Goal: Check status: Check status

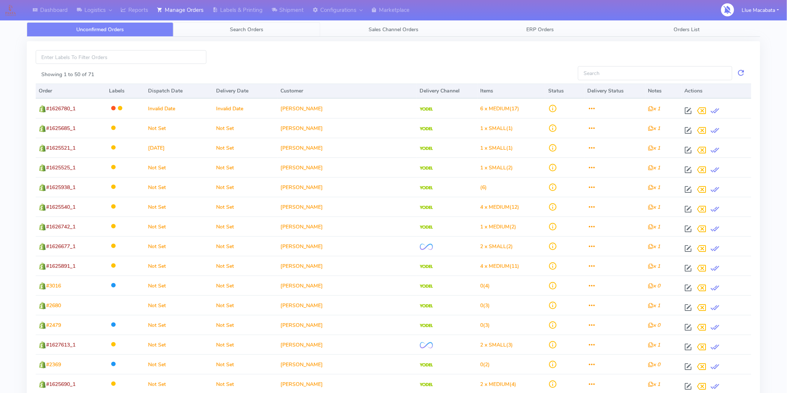
click at [236, 30] on span "Search Orders" at bounding box center [246, 29] width 33 height 7
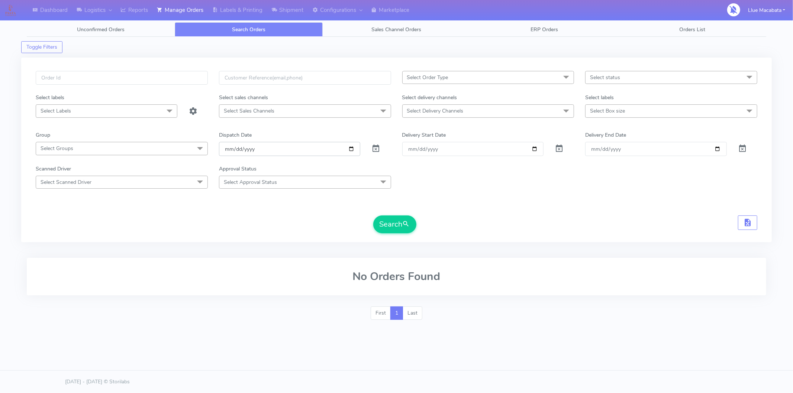
click at [224, 148] on input "[DATE]" at bounding box center [290, 149] width 142 height 14
click at [236, 149] on input "date" at bounding box center [290, 149] width 142 height 14
click at [254, 151] on input "date" at bounding box center [290, 149] width 142 height 14
click at [71, 81] on input "text" at bounding box center [122, 78] width 172 height 14
paste input "1622699"
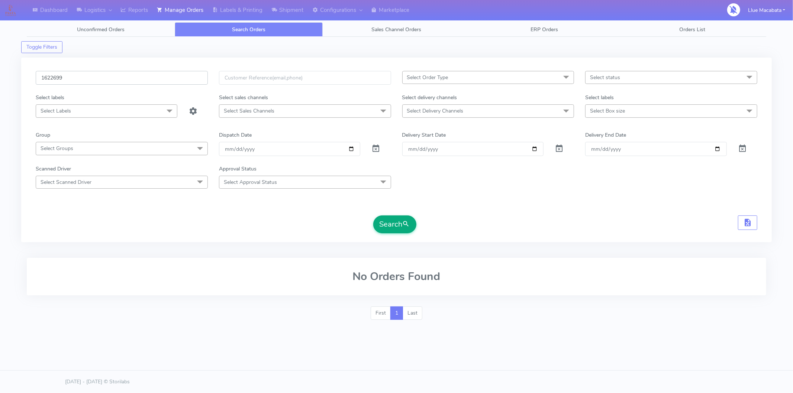
type input "1622699"
click at [392, 219] on button "Search" at bounding box center [394, 225] width 43 height 18
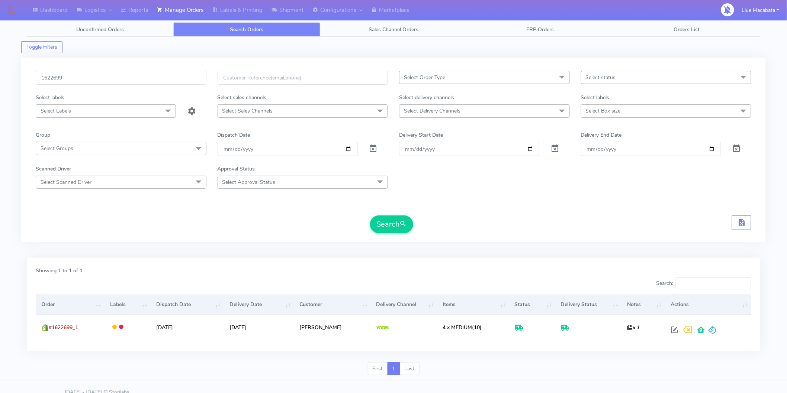
scroll to position [10, 0]
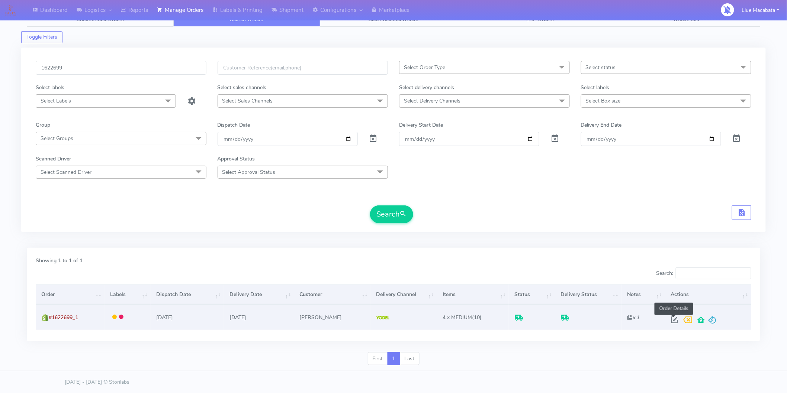
click at [674, 320] on span at bounding box center [673, 321] width 13 height 7
select select "5"
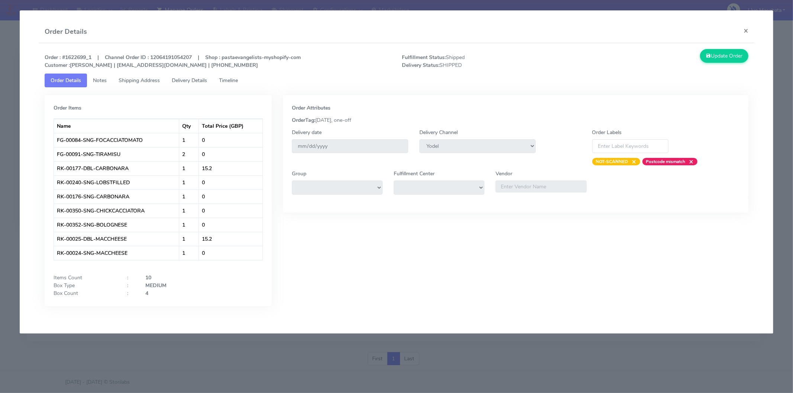
click at [232, 83] on span "Timeline" at bounding box center [228, 80] width 19 height 7
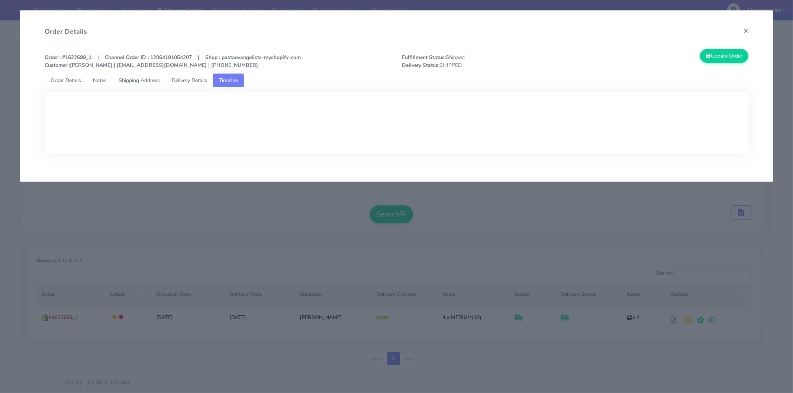
click at [193, 83] on span "Delivery Details" at bounding box center [189, 80] width 35 height 7
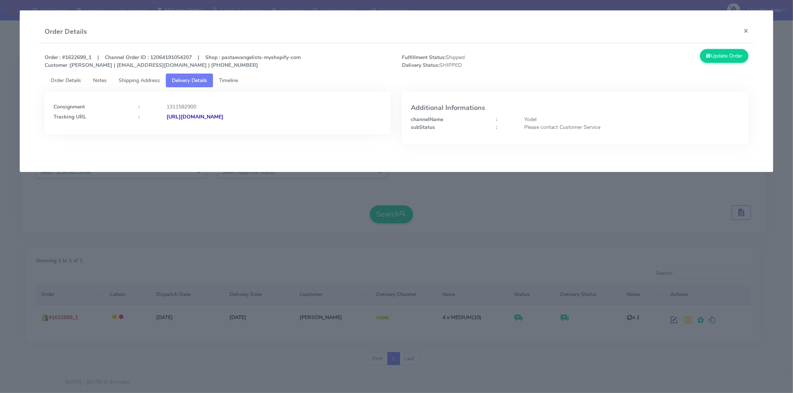
click at [223, 114] on strong "[URL][DOMAIN_NAME]" at bounding box center [195, 116] width 57 height 7
click at [741, 30] on button "×" at bounding box center [746, 31] width 17 height 20
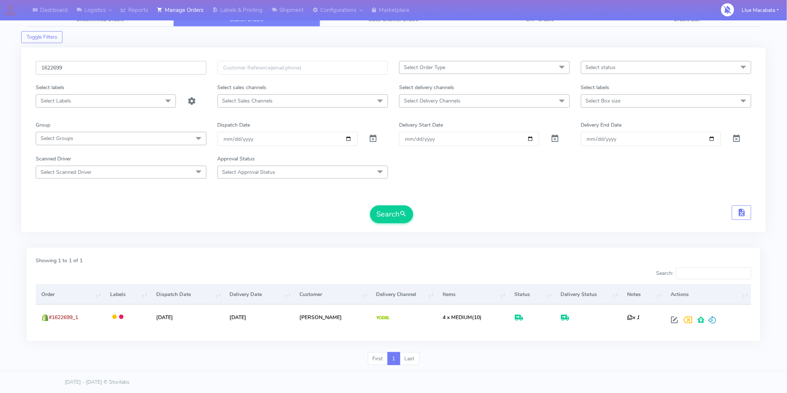
click at [75, 66] on input "1622699" at bounding box center [121, 68] width 171 height 14
paste input "5552"
type input "1625552"
click at [388, 213] on button "Search" at bounding box center [391, 215] width 43 height 18
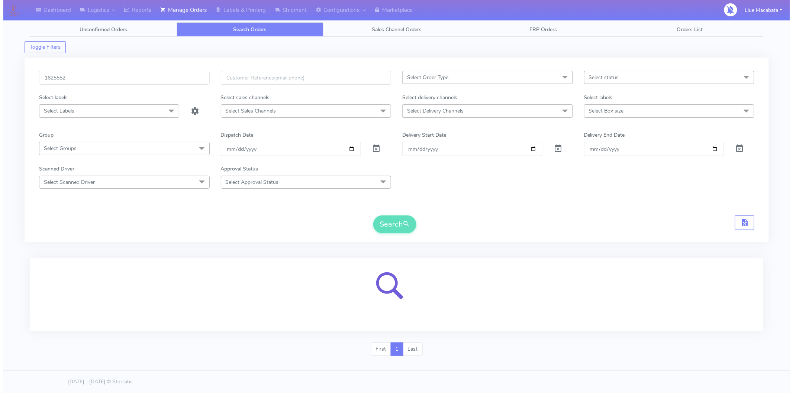
scroll to position [0, 0]
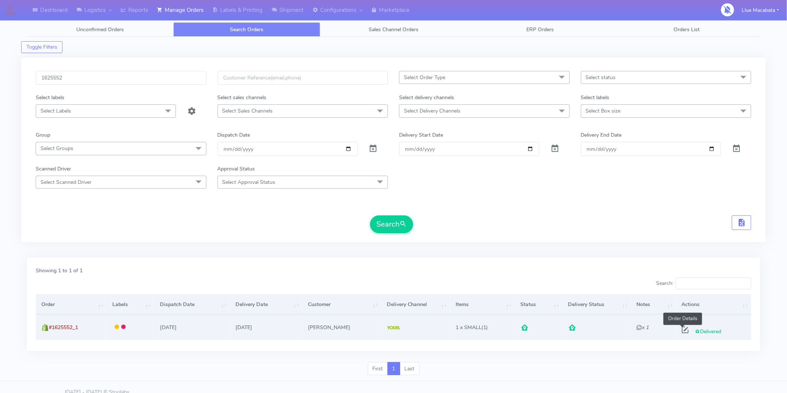
click at [682, 331] on span at bounding box center [685, 331] width 13 height 7
select select "5"
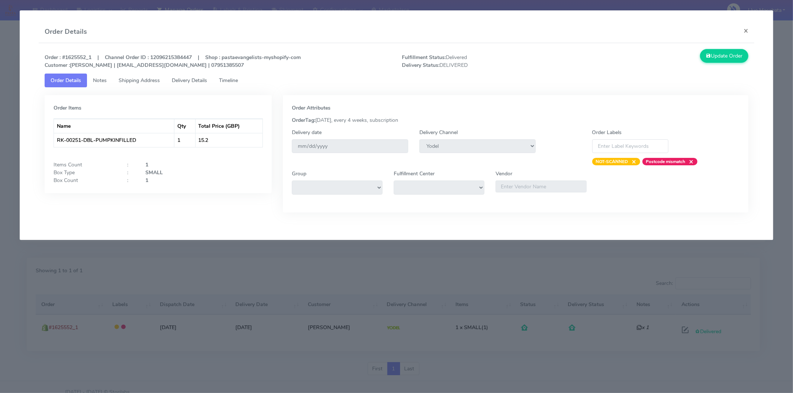
click at [230, 83] on span "Timeline" at bounding box center [228, 80] width 19 height 7
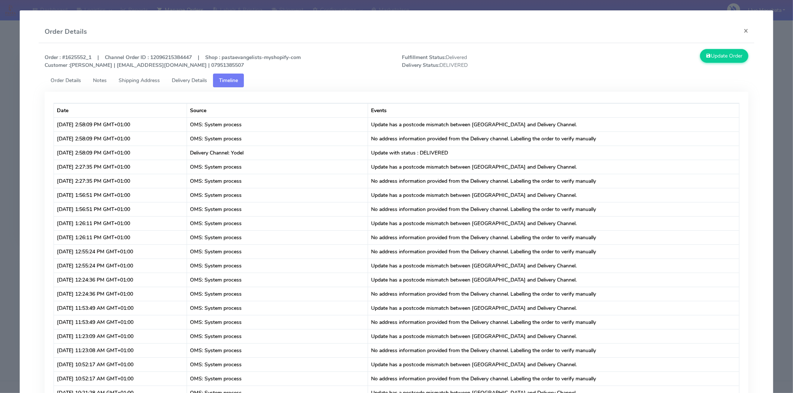
click at [201, 83] on span "Delivery Details" at bounding box center [189, 80] width 35 height 7
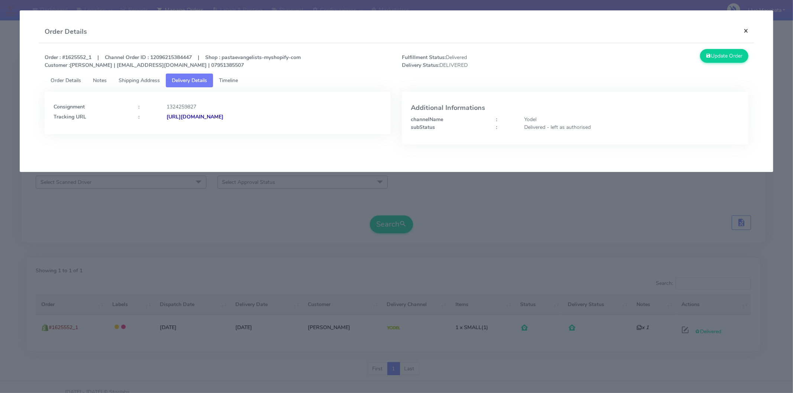
drag, startPoint x: 751, startPoint y: 29, endPoint x: 743, endPoint y: 38, distance: 13.2
click at [750, 30] on button "×" at bounding box center [746, 31] width 17 height 20
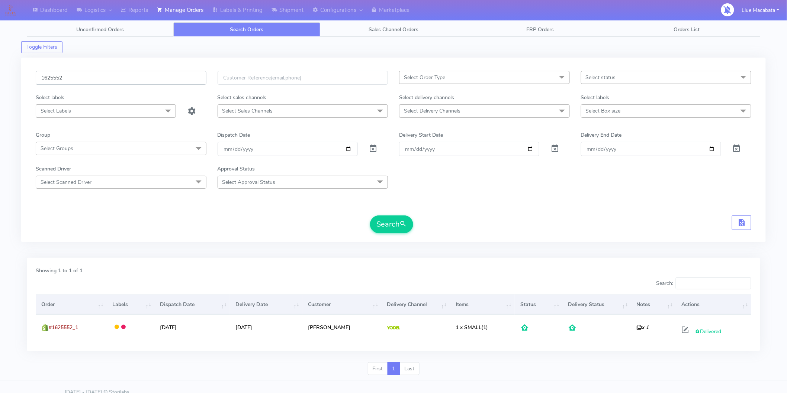
click at [87, 76] on input "1625552" at bounding box center [121, 78] width 171 height 14
paste input "7614"
type input "1627614"
click at [381, 228] on button "Search" at bounding box center [391, 225] width 43 height 18
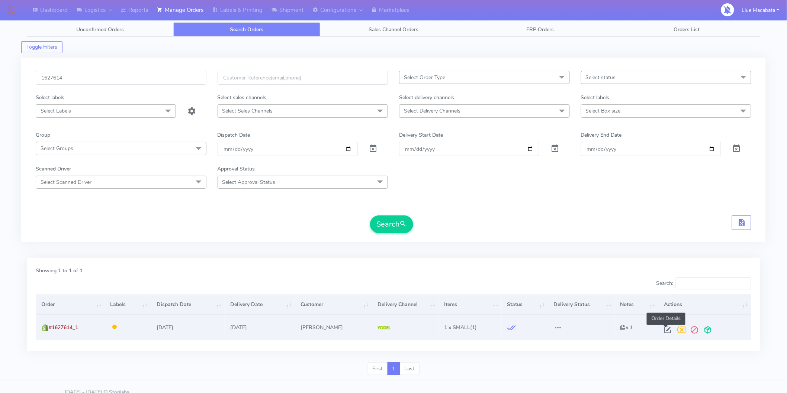
click at [663, 331] on span at bounding box center [667, 331] width 13 height 7
select select "5"
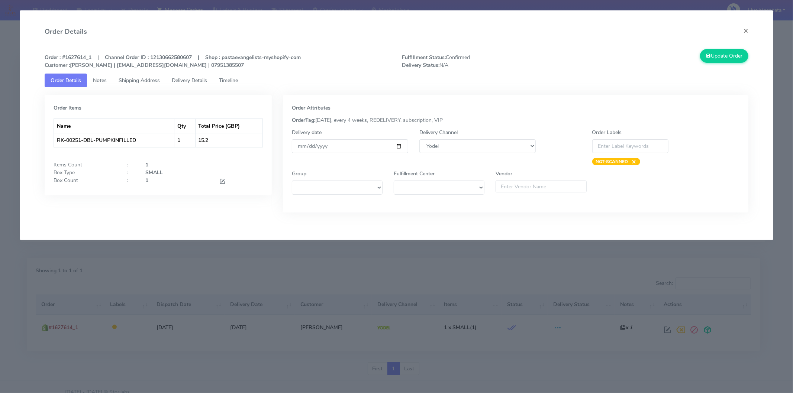
click at [237, 80] on span "Timeline" at bounding box center [228, 80] width 19 height 7
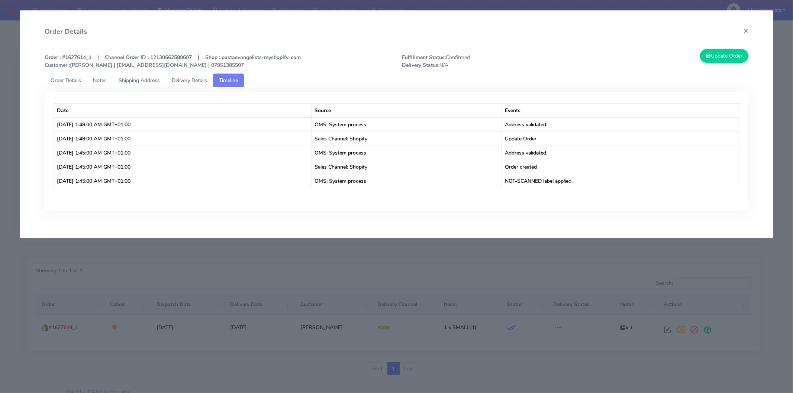
drag, startPoint x: 186, startPoint y: 80, endPoint x: 183, endPoint y: 83, distance: 4.0
click at [187, 81] on span "Delivery Details" at bounding box center [189, 80] width 35 height 7
